Goal: Information Seeking & Learning: Learn about a topic

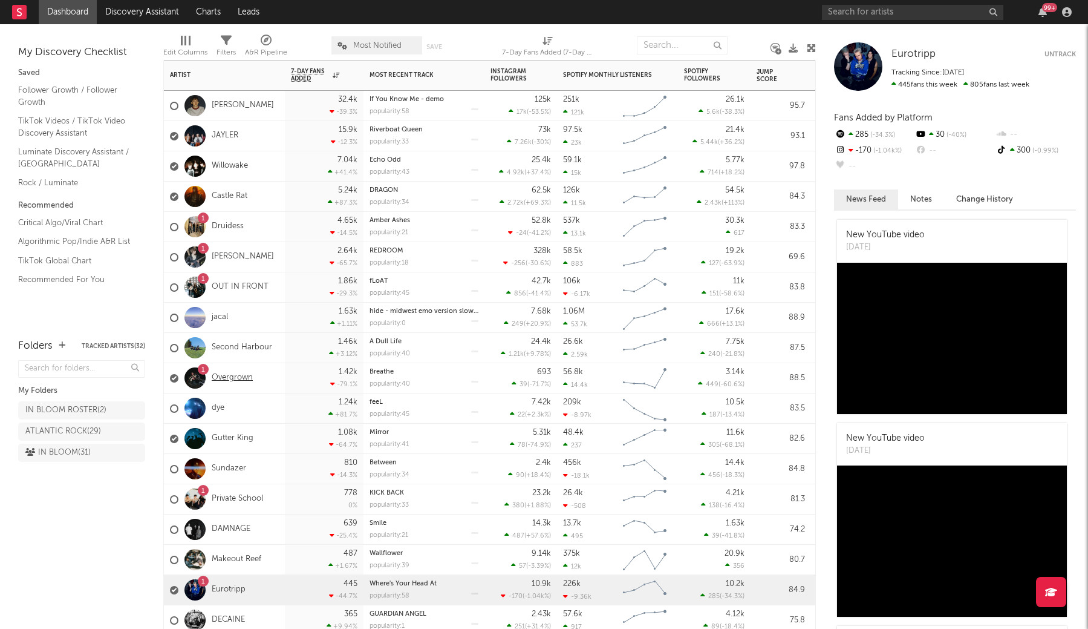
click at [232, 375] on link "Overgrown" at bounding box center [232, 378] width 41 height 10
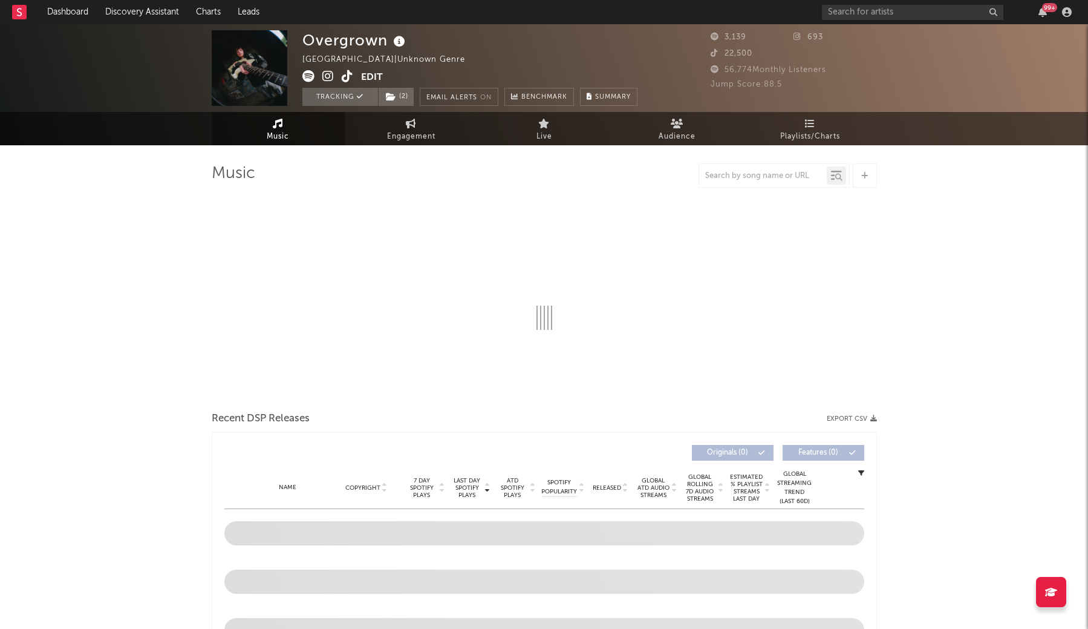
select select "1w"
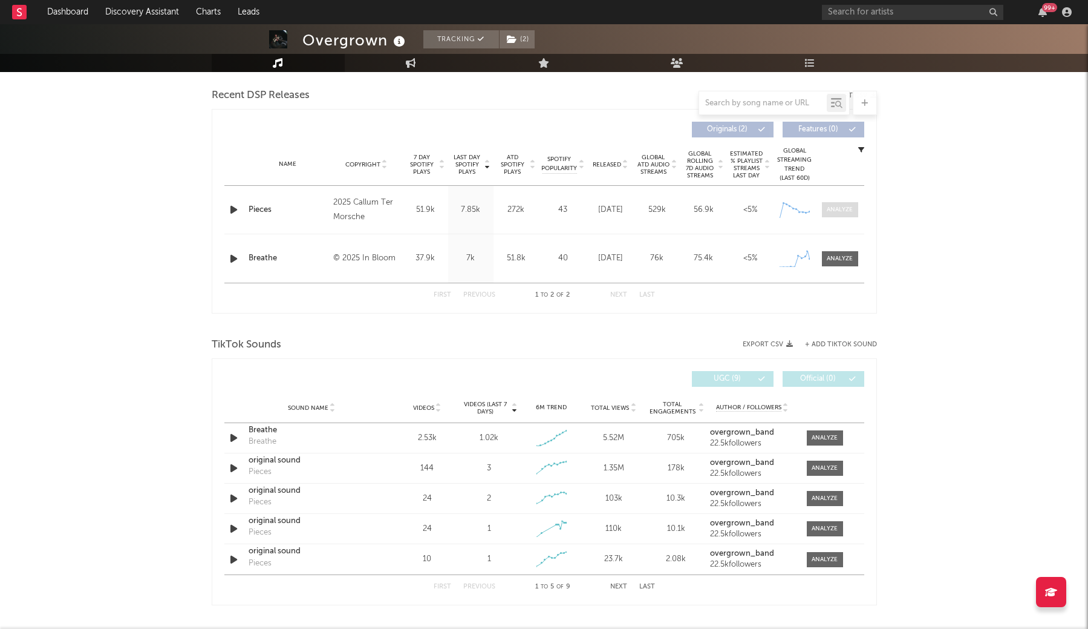
scroll to position [418, 0]
click at [838, 207] on div at bounding box center [840, 210] width 26 height 9
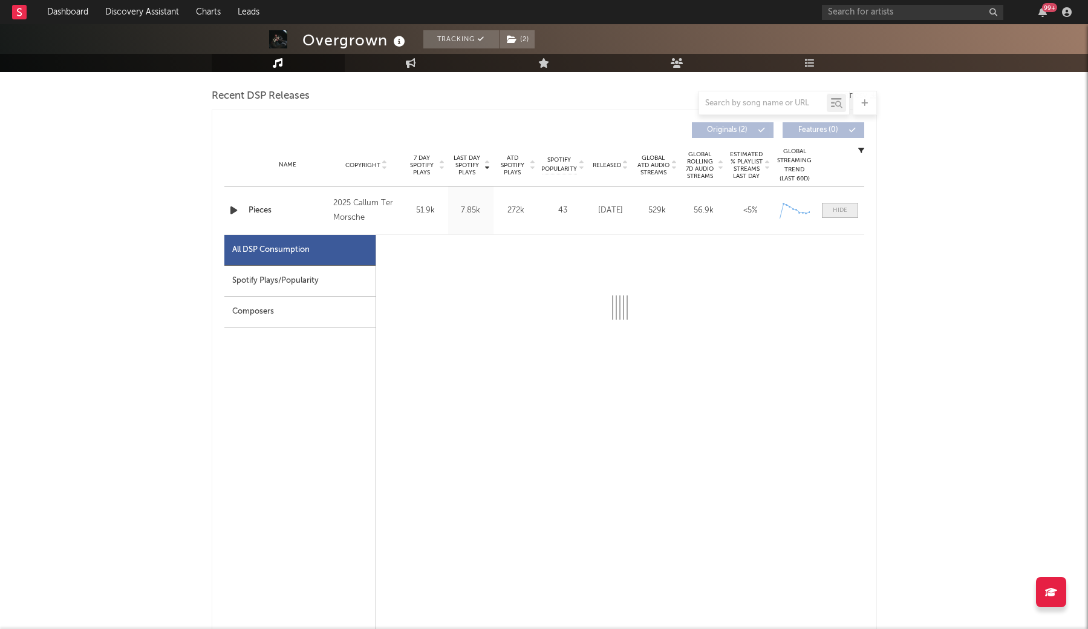
select select "1w"
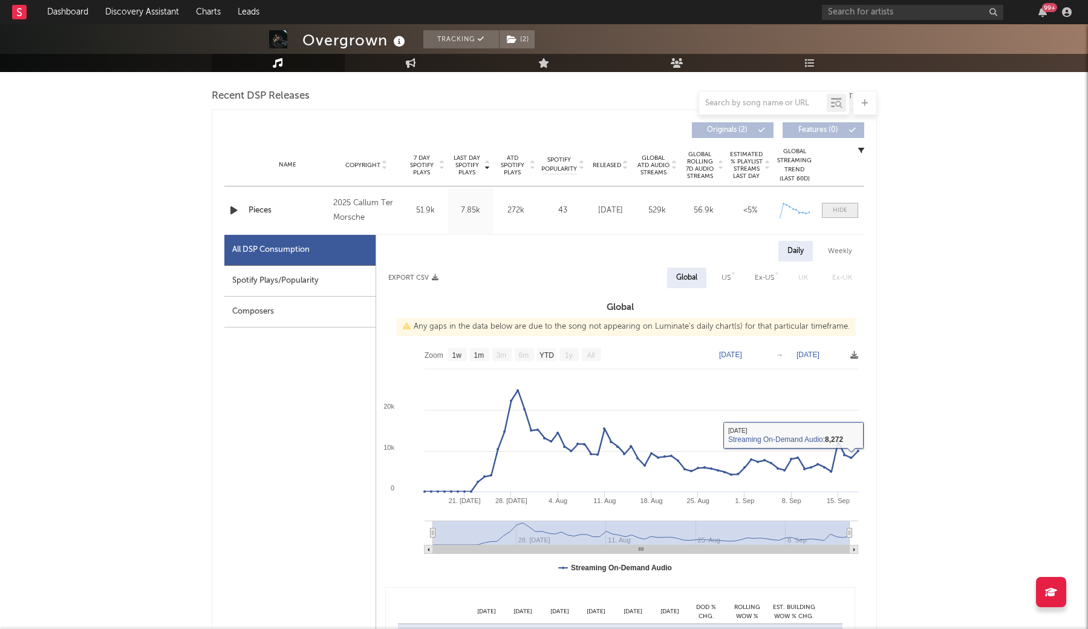
click at [840, 207] on div at bounding box center [840, 210] width 15 height 9
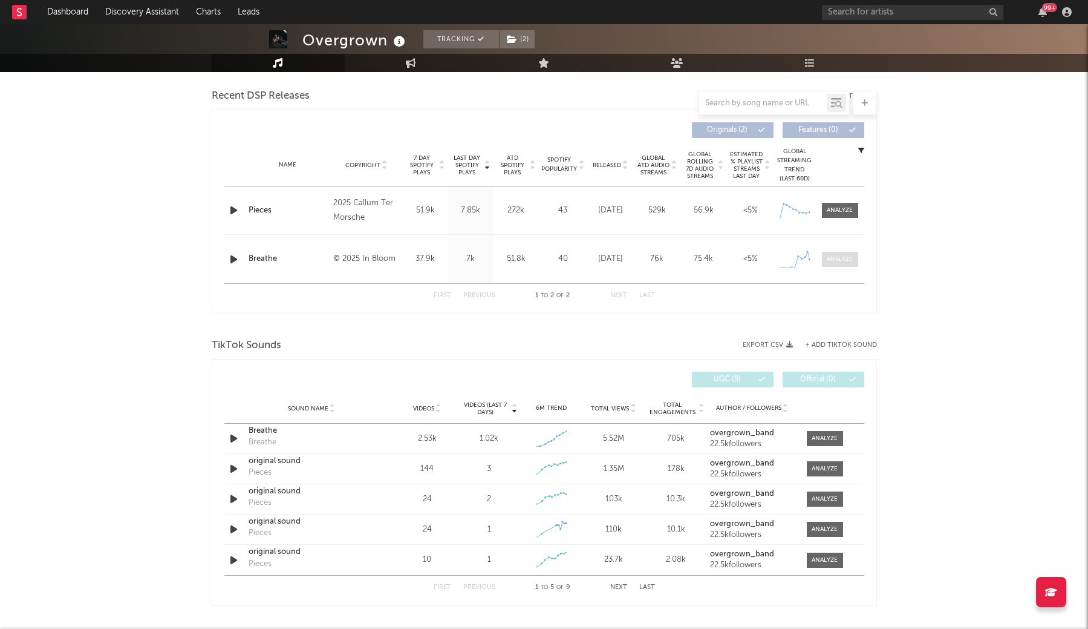
click at [836, 254] on span at bounding box center [840, 259] width 36 height 15
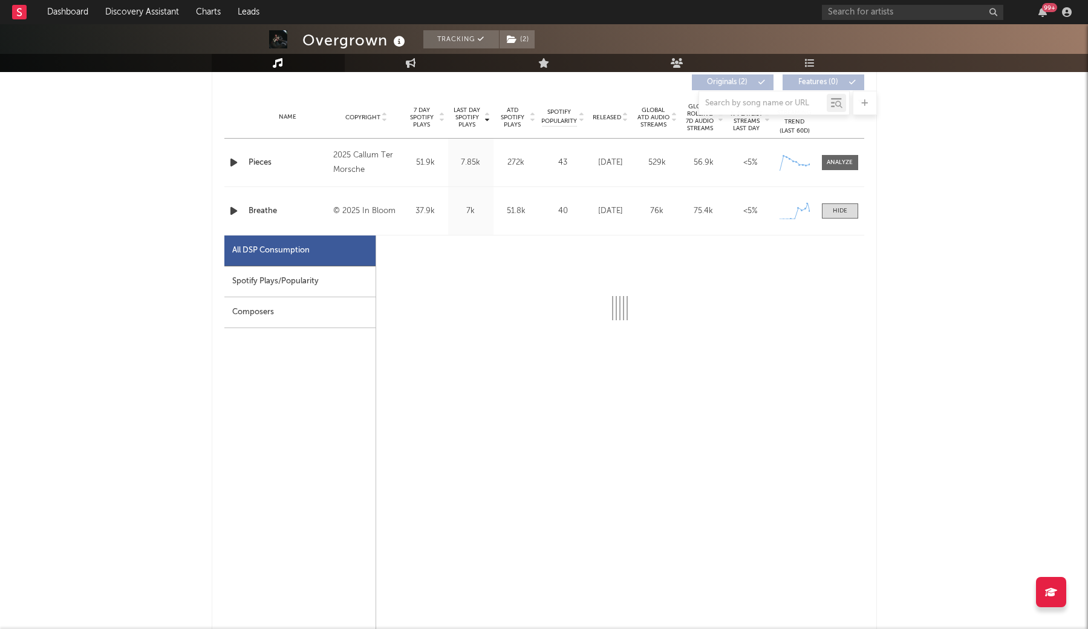
select select "1w"
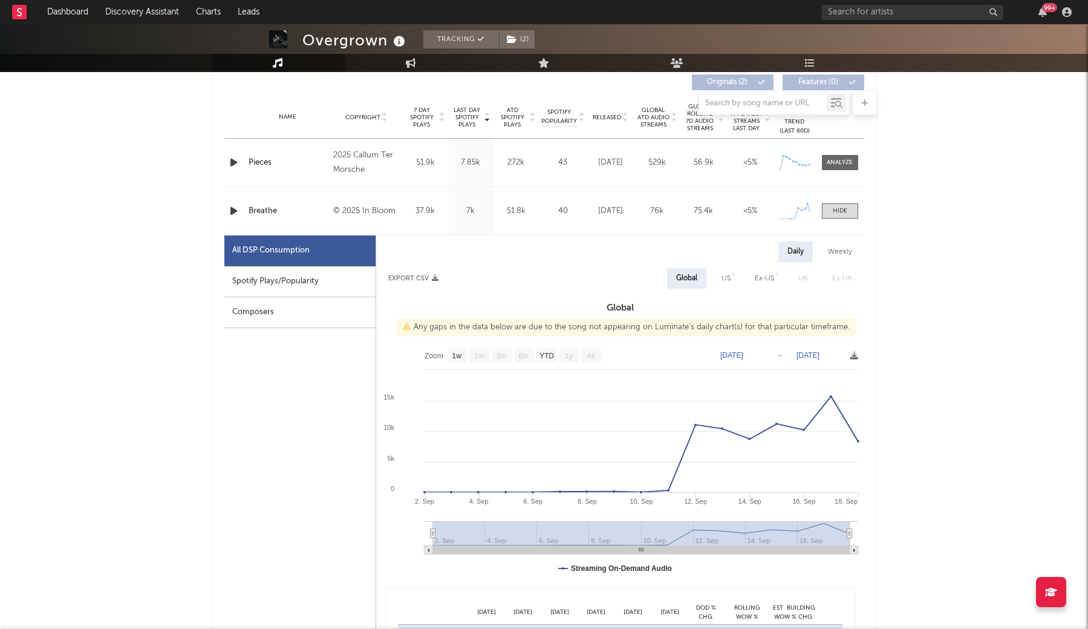
scroll to position [476, 0]
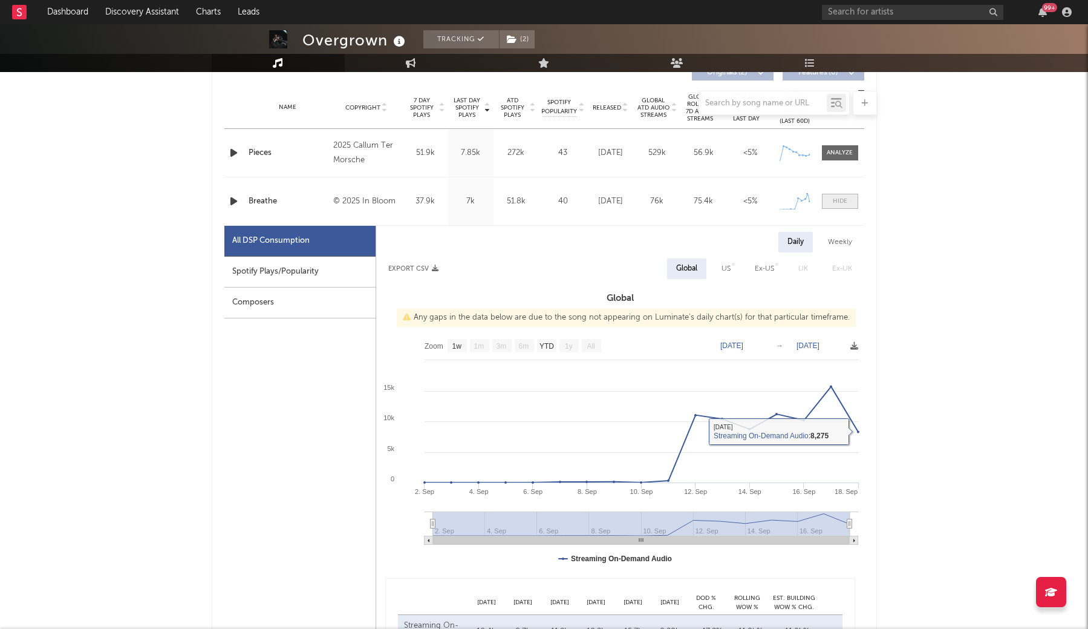
click at [850, 203] on span at bounding box center [840, 201] width 36 height 15
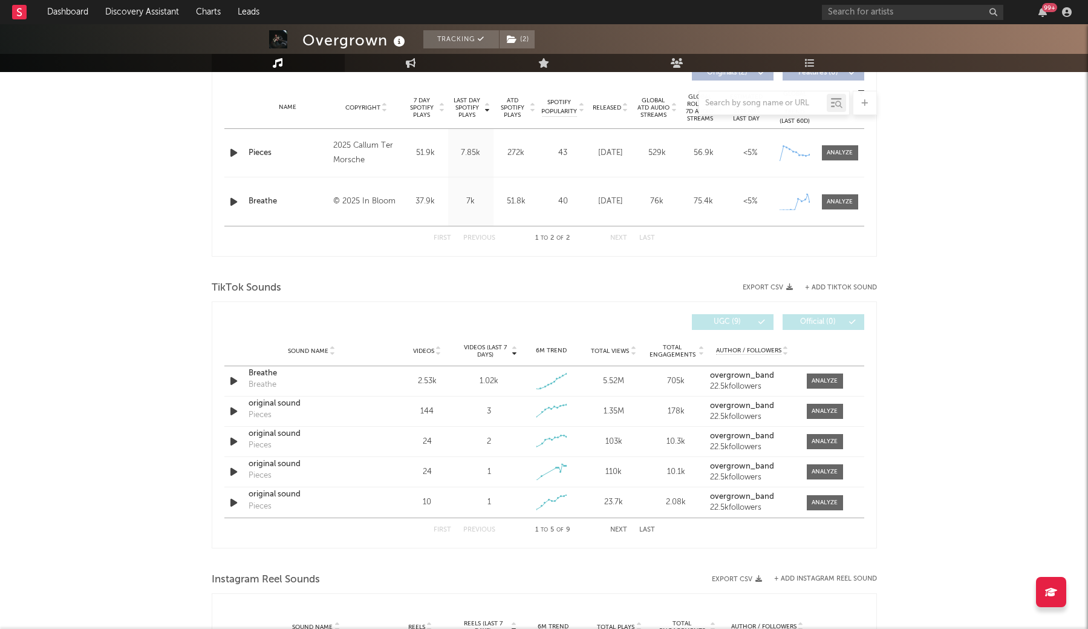
scroll to position [510, 1]
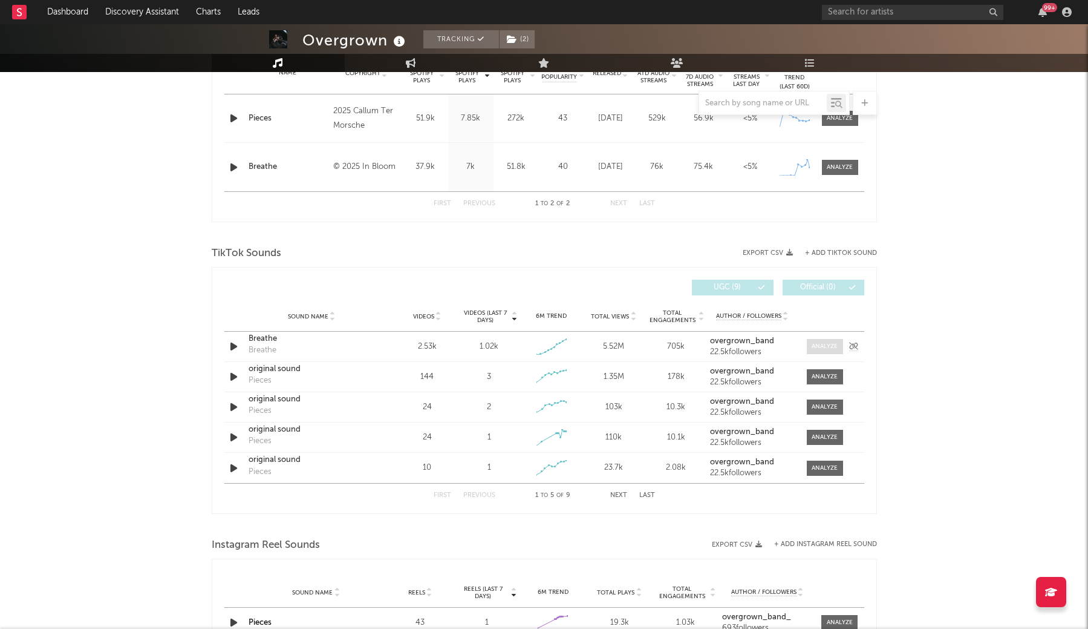
click at [817, 342] on div at bounding box center [825, 346] width 26 height 9
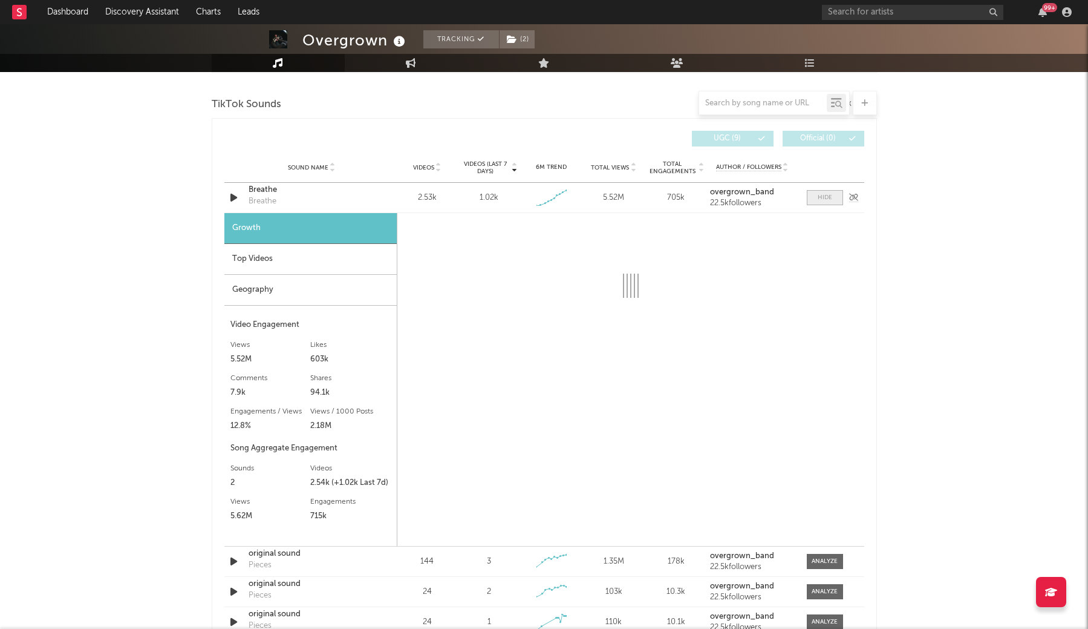
select select "1w"
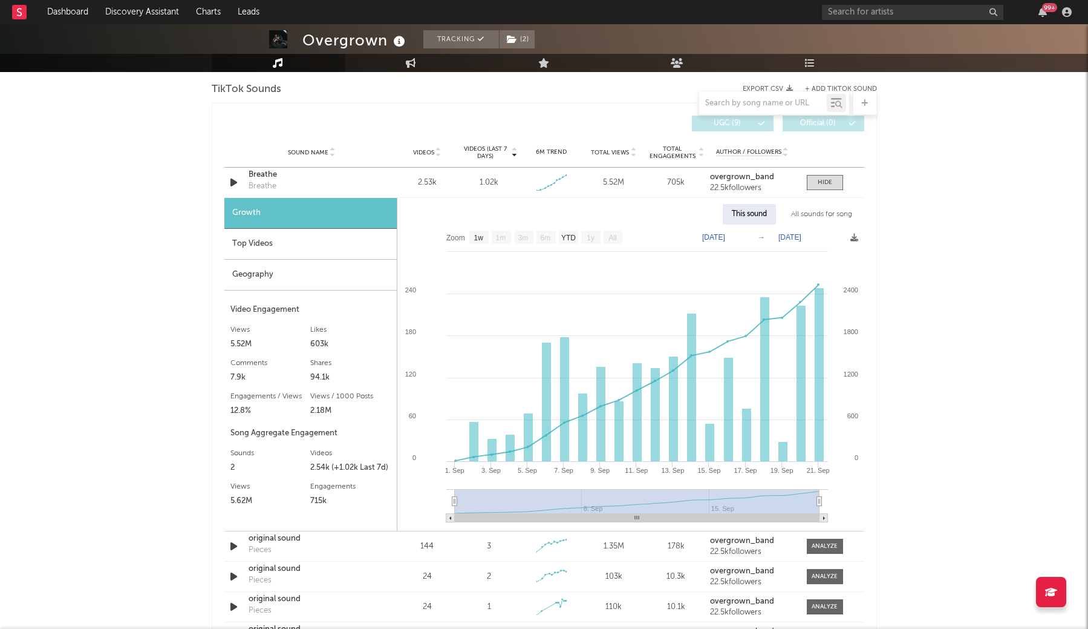
scroll to position [675, 0]
